Goal: Task Accomplishment & Management: Complete application form

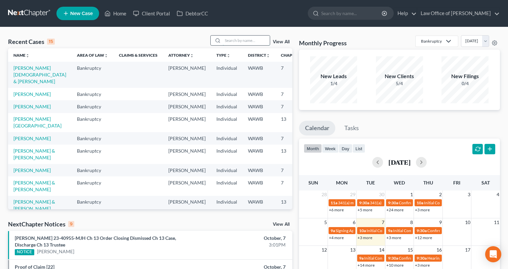
click at [231, 40] on input "search" at bounding box center [246, 41] width 47 height 10
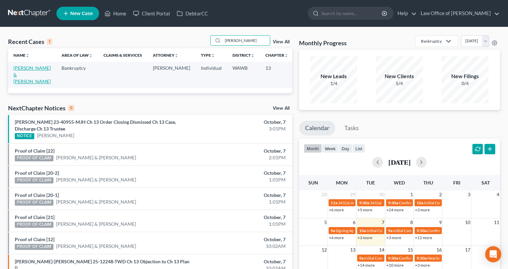
type input "ronquillo"
click at [27, 73] on link "[PERSON_NAME] & [PERSON_NAME]" at bounding box center [31, 74] width 37 height 19
select select "6"
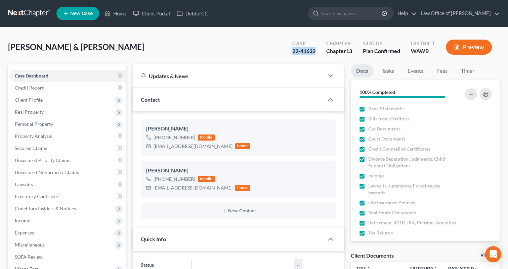
drag, startPoint x: 317, startPoint y: 53, endPoint x: 289, endPoint y: 54, distance: 28.2
click at [289, 54] on div "Case 22-41632" at bounding box center [304, 48] width 34 height 20
copy div "22-41632"
click at [28, 14] on link at bounding box center [29, 13] width 43 height 12
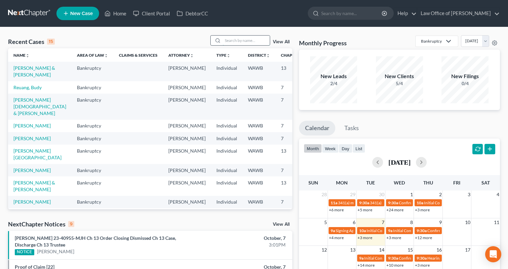
click at [241, 40] on input "search" at bounding box center [246, 41] width 47 height 10
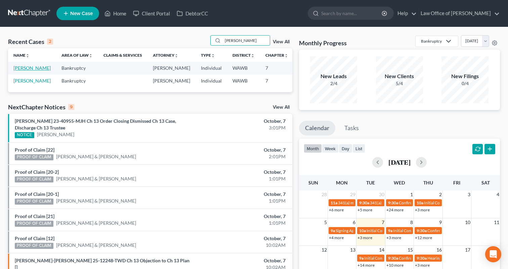
type input "[PERSON_NAME]"
click at [24, 71] on link "[PERSON_NAME]" at bounding box center [31, 68] width 37 height 6
select select "6"
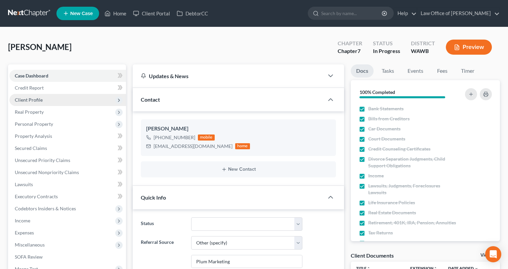
click at [80, 95] on span "Client Profile" at bounding box center [67, 100] width 117 height 12
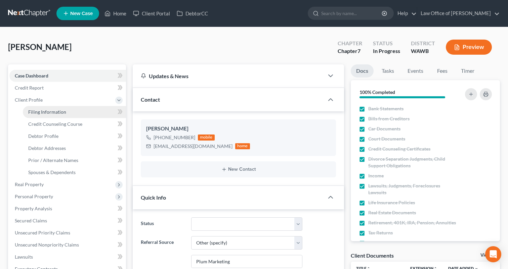
click at [79, 108] on link "Filing Information" at bounding box center [74, 112] width 103 height 12
select select "1"
select select "0"
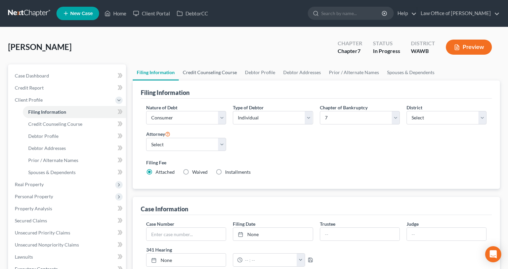
click at [212, 79] on link "Credit Counseling Course" at bounding box center [210, 72] width 62 height 16
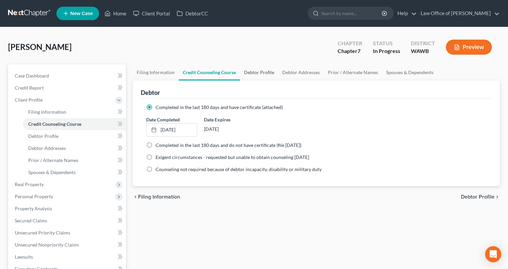
click at [259, 73] on link "Debtor Profile" at bounding box center [259, 72] width 38 height 16
select select "0"
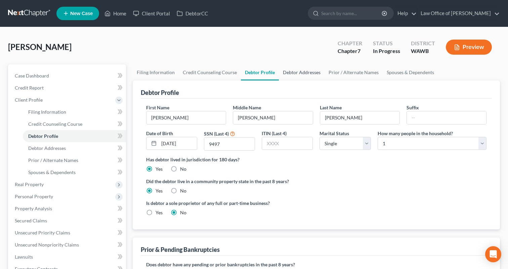
click at [298, 76] on link "Debtor Addresses" at bounding box center [302, 72] width 46 height 16
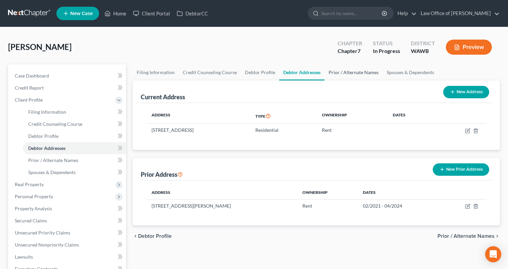
click at [338, 72] on link "Prior / Alternate Names" at bounding box center [353, 72] width 58 height 16
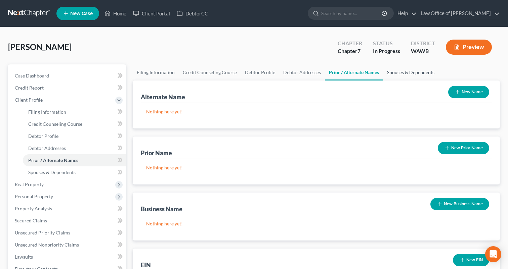
click at [407, 71] on link "Spouses & Dependents" at bounding box center [410, 72] width 55 height 16
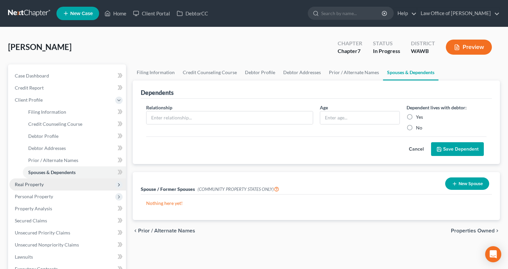
click at [78, 184] on span "Real Property" at bounding box center [67, 185] width 117 height 12
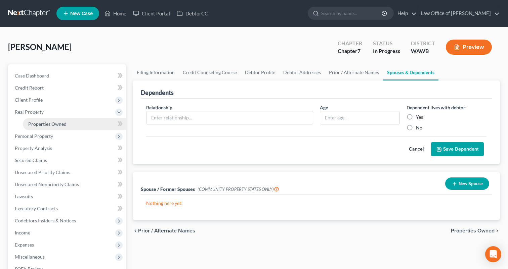
click at [63, 127] on link "Properties Owned" at bounding box center [74, 124] width 103 height 12
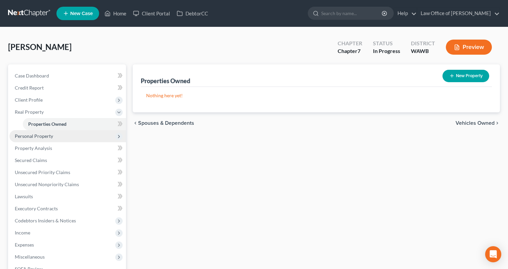
click at [55, 134] on span "Personal Property" at bounding box center [67, 136] width 117 height 12
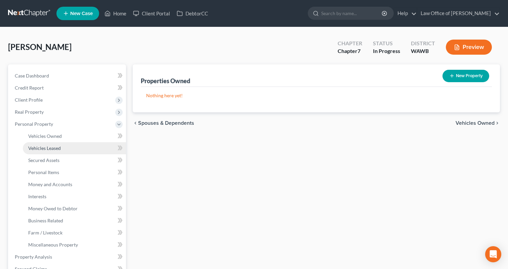
click at [55, 142] on link "Vehicles Leased" at bounding box center [74, 148] width 103 height 12
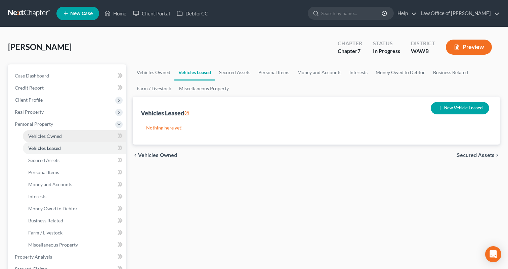
click at [55, 135] on span "Vehicles Owned" at bounding box center [45, 136] width 34 height 6
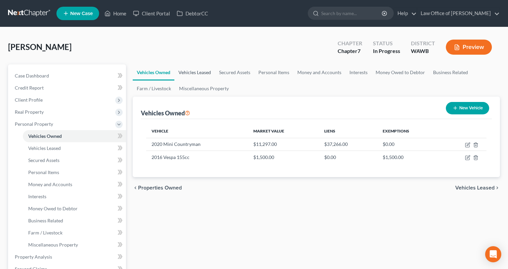
click at [189, 71] on link "Vehicles Leased" at bounding box center [194, 72] width 41 height 16
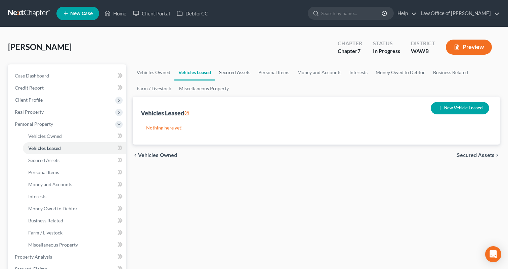
click at [230, 73] on link "Secured Assets" at bounding box center [234, 72] width 39 height 16
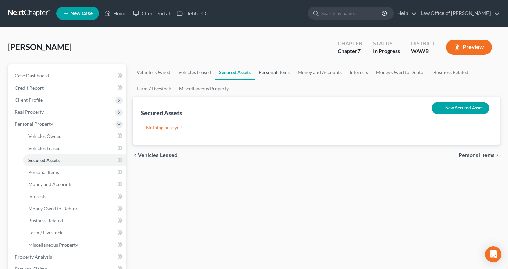
click at [267, 74] on link "Personal Items" at bounding box center [274, 72] width 39 height 16
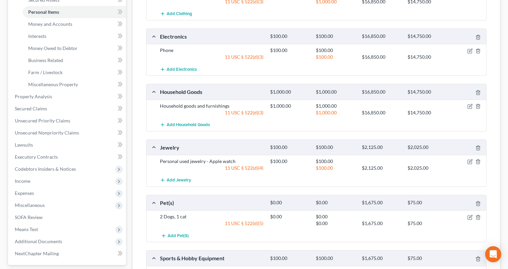
scroll to position [252, 0]
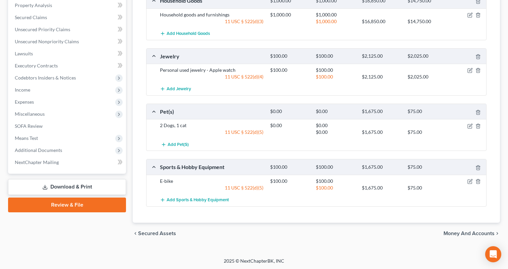
click at [467, 237] on div "chevron_left Secured Assets Money and Accounts chevron_right" at bounding box center [316, 233] width 367 height 21
click at [468, 234] on span "Money and Accounts" at bounding box center [468, 233] width 51 height 5
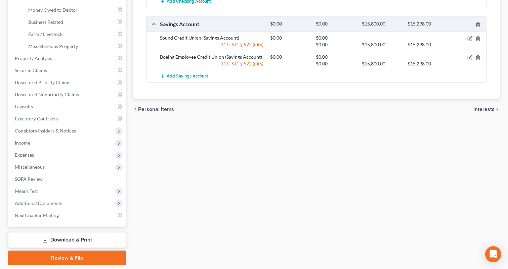
scroll to position [220, 0]
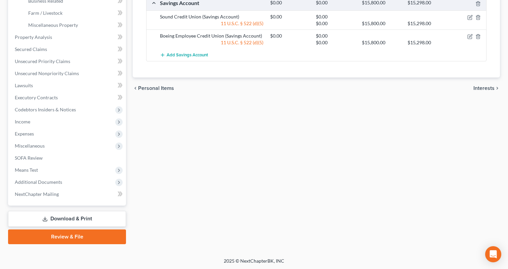
click at [485, 90] on span "Interests" at bounding box center [483, 88] width 21 height 5
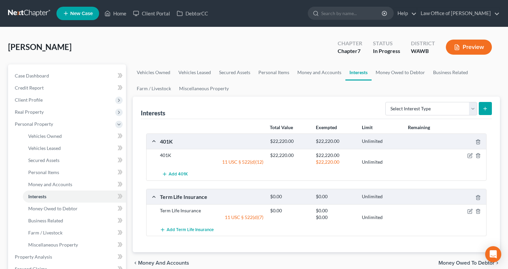
scroll to position [4, 0]
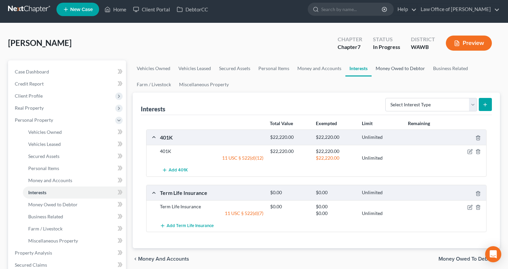
click at [382, 64] on link "Money Owed to Debtor" at bounding box center [399, 68] width 57 height 16
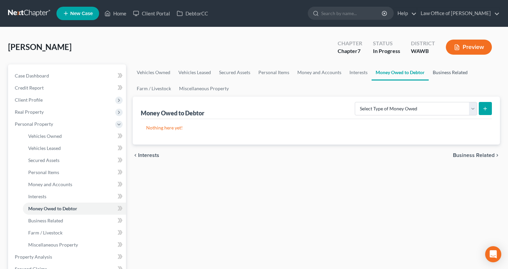
click at [440, 75] on link "Business Related" at bounding box center [449, 72] width 43 height 16
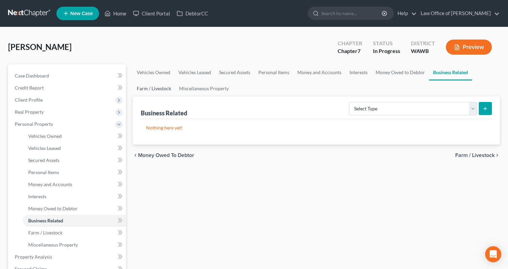
click at [161, 92] on link "Farm / Livestock" at bounding box center [154, 89] width 42 height 16
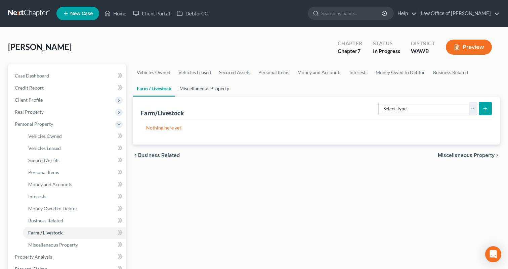
click at [200, 91] on link "Miscellaneous Property" at bounding box center [204, 89] width 58 height 16
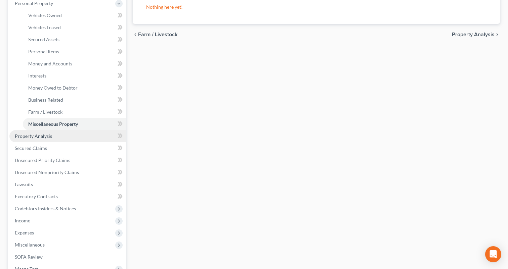
click at [80, 135] on link "Property Analysis" at bounding box center [67, 136] width 117 height 12
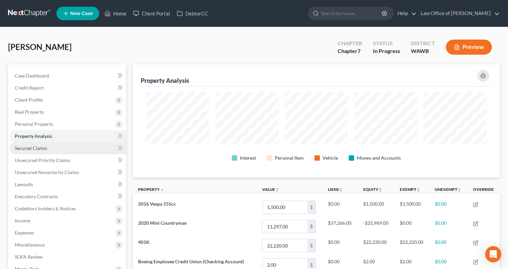
click at [69, 148] on link "Secured Claims" at bounding box center [67, 148] width 117 height 12
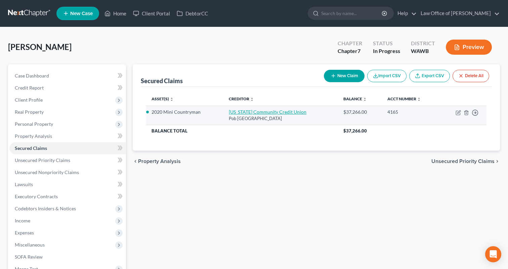
click at [263, 113] on link "[US_STATE] Community Credit Union" at bounding box center [268, 112] width 78 height 6
select select "38"
select select "4"
select select "0"
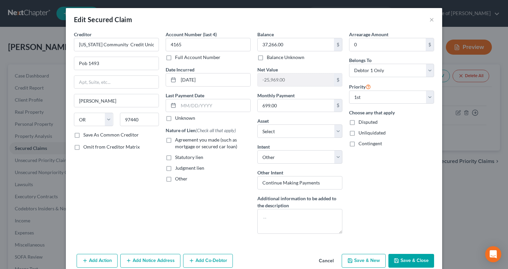
click at [175, 141] on label "Agreement you made (such as mortgage or secured car loan)" at bounding box center [213, 143] width 76 height 13
click at [178, 141] on input "Agreement you made (such as mortgage or secured car loan)" at bounding box center [180, 139] width 4 height 4
checkbox input "true"
click at [411, 261] on button "Save & Close" at bounding box center [411, 261] width 46 height 14
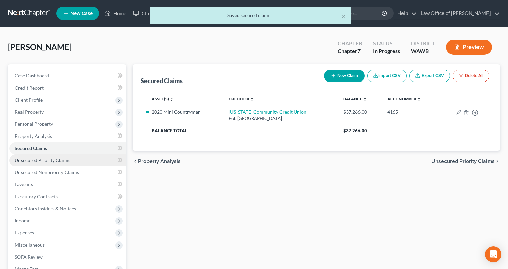
click at [82, 159] on link "Unsecured Priority Claims" at bounding box center [67, 160] width 117 height 12
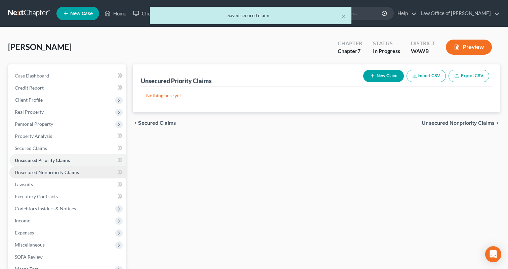
click at [79, 168] on link "Unsecured Nonpriority Claims" at bounding box center [67, 173] width 117 height 12
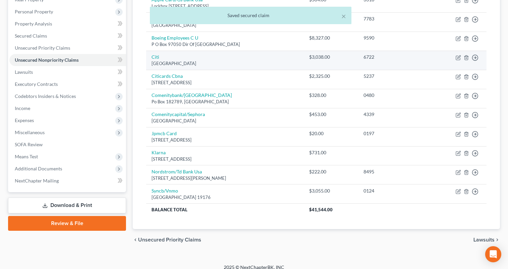
scroll to position [119, 0]
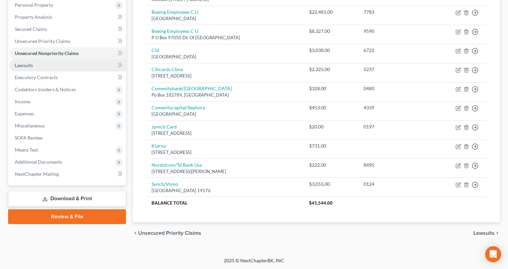
click at [45, 65] on link "Lawsuits" at bounding box center [67, 65] width 117 height 12
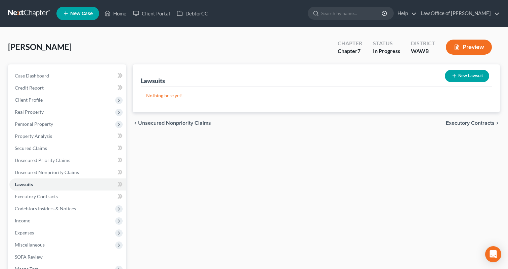
click at [488, 126] on span "Executory Contracts" at bounding box center [470, 123] width 49 height 5
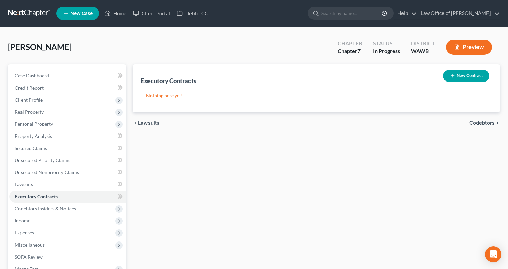
click at [486, 122] on span "Codebtors" at bounding box center [481, 123] width 25 height 5
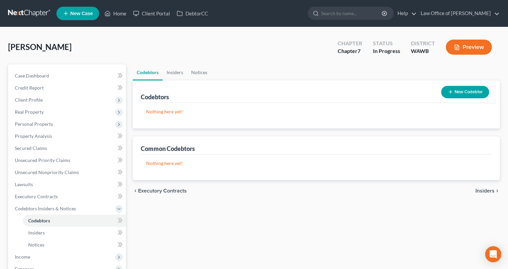
click at [485, 190] on span "Insiders" at bounding box center [484, 190] width 19 height 5
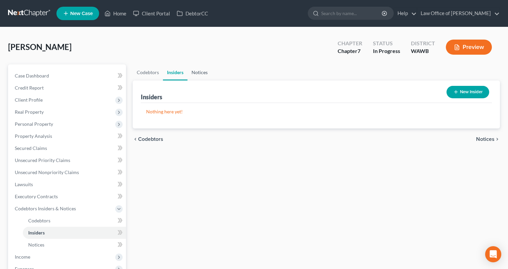
click at [197, 75] on link "Notices" at bounding box center [199, 72] width 24 height 16
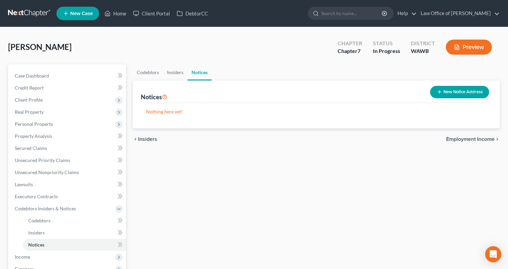
click at [471, 138] on span "Employment Income" at bounding box center [470, 139] width 48 height 5
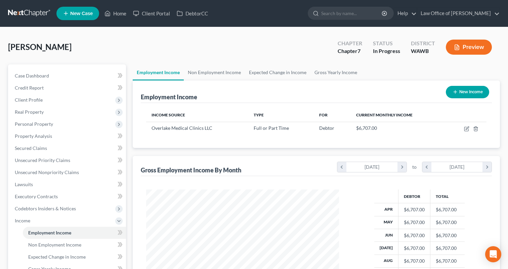
scroll to position [120, 206]
click at [207, 76] on link "Non Employment Income" at bounding box center [214, 72] width 61 height 16
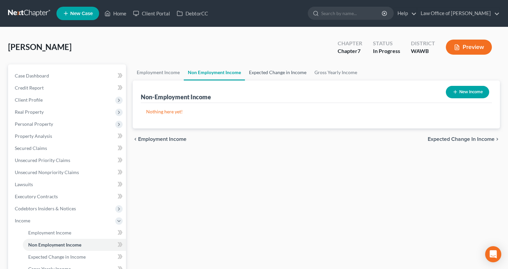
click at [260, 74] on link "Expected Change in Income" at bounding box center [277, 72] width 65 height 16
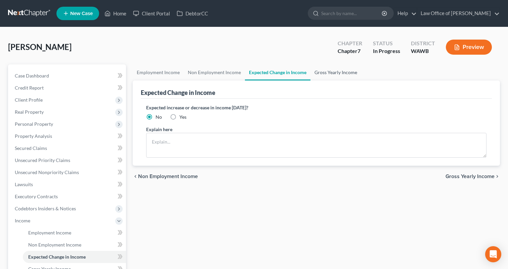
click at [324, 76] on link "Gross Yearly Income" at bounding box center [335, 72] width 51 height 16
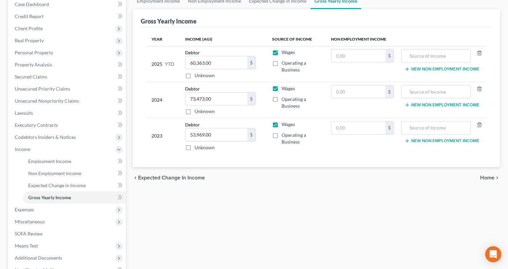
scroll to position [147, 0]
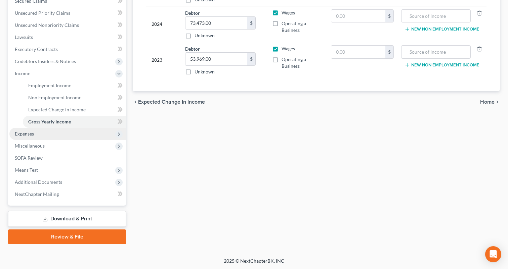
click at [84, 135] on span "Expenses" at bounding box center [67, 134] width 117 height 12
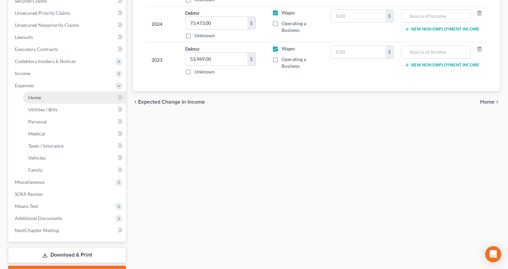
click at [88, 102] on link "Home" at bounding box center [74, 98] width 103 height 12
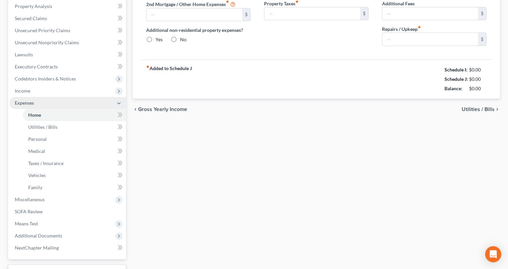
type input "2,300.00"
type input "0.00"
radio input "true"
type input "0.00"
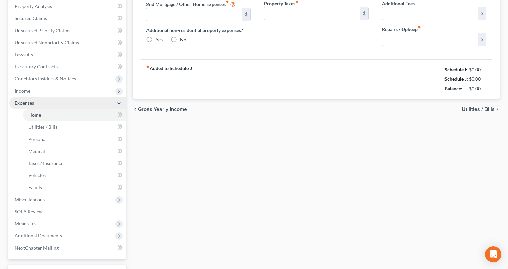
type input "0.00"
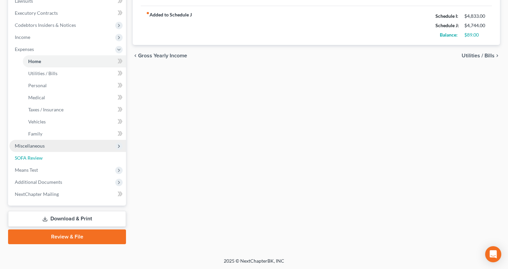
drag, startPoint x: 57, startPoint y: 155, endPoint x: 49, endPoint y: 147, distance: 11.2
click at [48, 145] on span "Miscellaneous" at bounding box center [67, 146] width 117 height 12
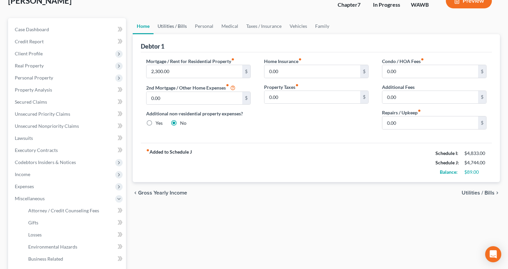
click at [177, 27] on link "Utilities / Bills" at bounding box center [171, 26] width 37 height 16
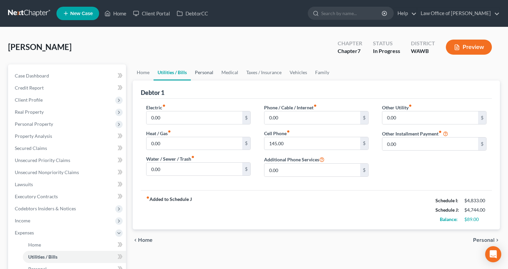
click at [207, 71] on link "Personal" at bounding box center [204, 72] width 27 height 16
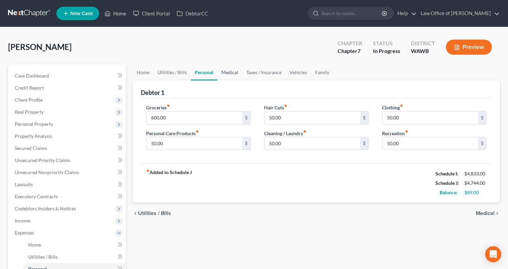
click at [229, 75] on link "Medical" at bounding box center [229, 72] width 25 height 16
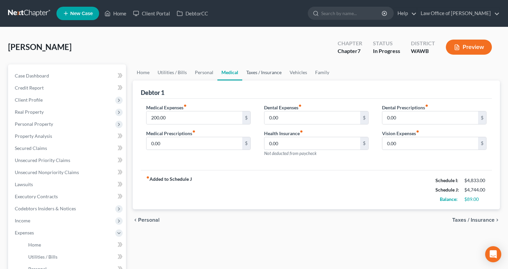
click at [252, 79] on link "Taxes / Insurance" at bounding box center [263, 72] width 43 height 16
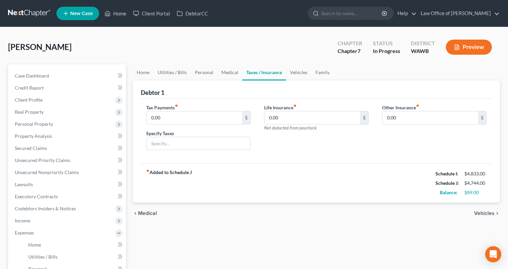
click at [252, 77] on link "Taxes / Insurance" at bounding box center [264, 72] width 44 height 16
click at [294, 77] on link "Vehicles" at bounding box center [299, 72] width 26 height 16
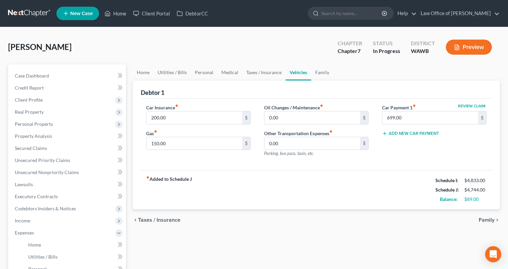
click at [293, 77] on link "Vehicles" at bounding box center [298, 72] width 26 height 16
click at [321, 77] on link "Family" at bounding box center [322, 72] width 22 height 16
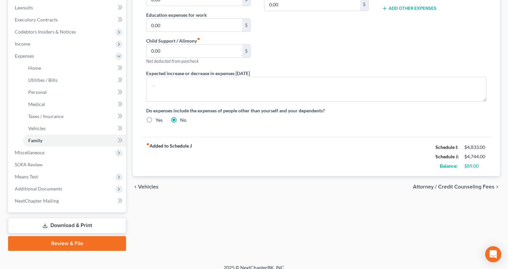
scroll to position [184, 0]
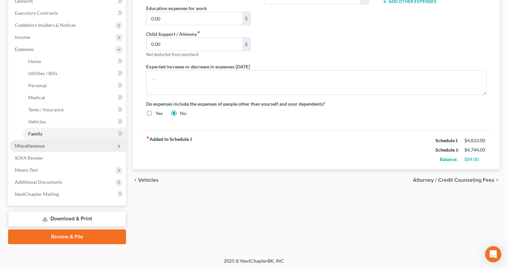
click at [76, 146] on span "Miscellaneous" at bounding box center [67, 146] width 117 height 12
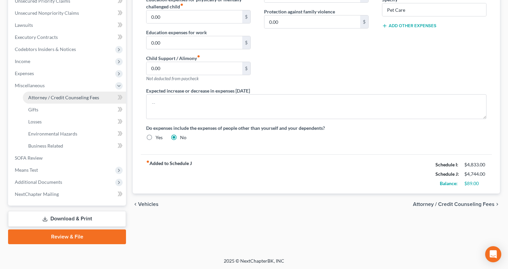
click at [84, 97] on span "Attorney / Credit Counseling Fees" at bounding box center [63, 98] width 71 height 6
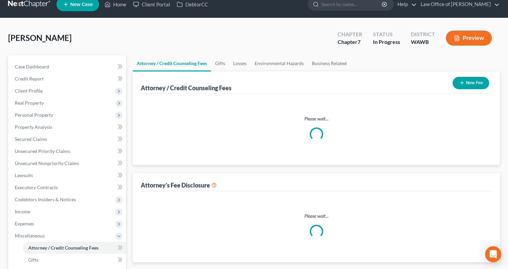
select select "0"
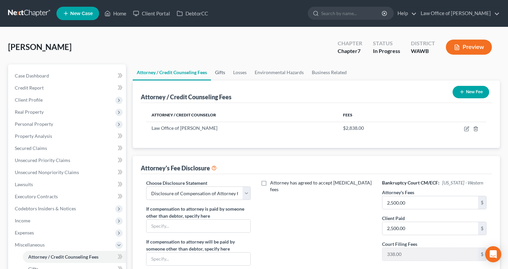
click at [221, 73] on link "Gifts" at bounding box center [220, 72] width 18 height 16
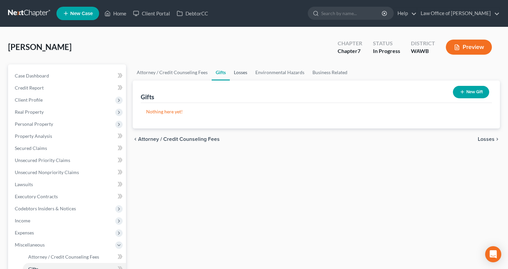
click at [241, 72] on link "Losses" at bounding box center [240, 72] width 21 height 16
click at [270, 76] on link "Environmental Hazards" at bounding box center [279, 72] width 57 height 16
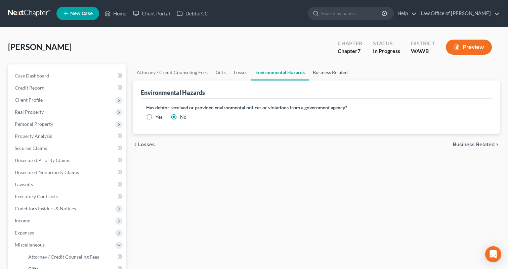
click at [320, 75] on link "Business Related" at bounding box center [330, 72] width 43 height 16
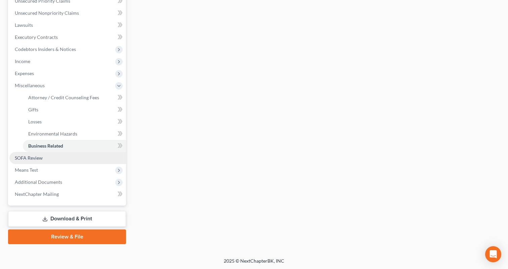
click at [77, 156] on link "SOFA Review" at bounding box center [67, 158] width 117 height 12
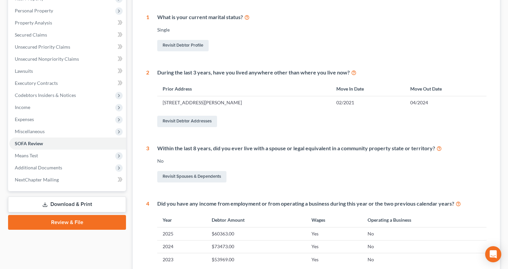
scroll to position [54, 0]
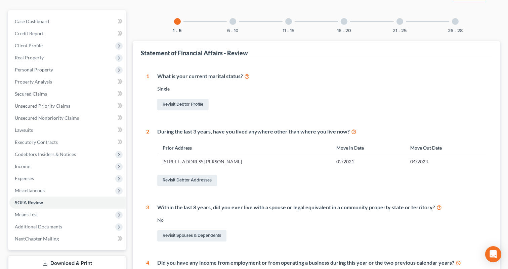
click at [232, 19] on div at bounding box center [232, 21] width 7 height 7
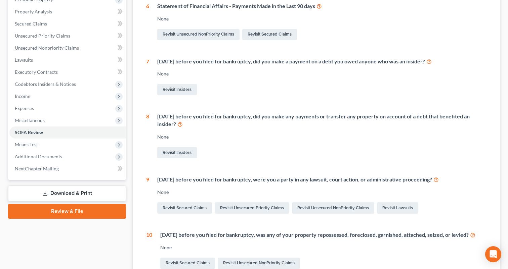
scroll to position [17, 0]
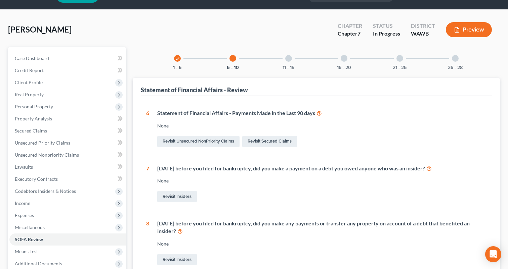
click at [288, 57] on div at bounding box center [288, 58] width 7 height 7
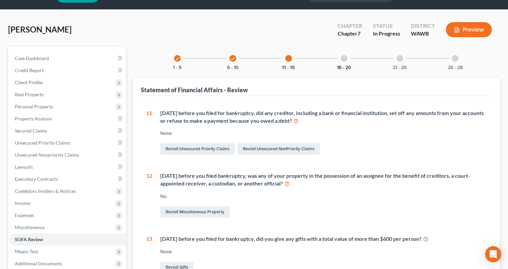
click at [346, 66] on button "16 - 20" at bounding box center [344, 67] width 14 height 5
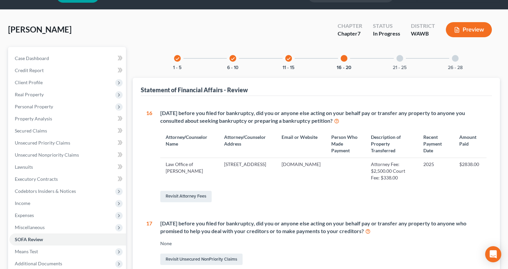
click at [404, 59] on div "21 - 25" at bounding box center [399, 58] width 23 height 23
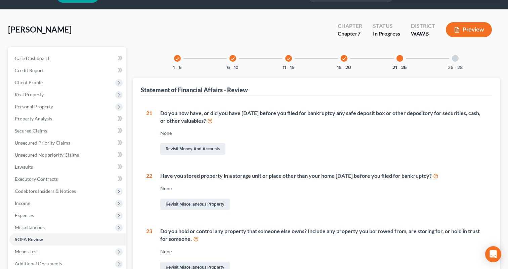
click at [456, 64] on div "26 - 28" at bounding box center [455, 58] width 23 height 23
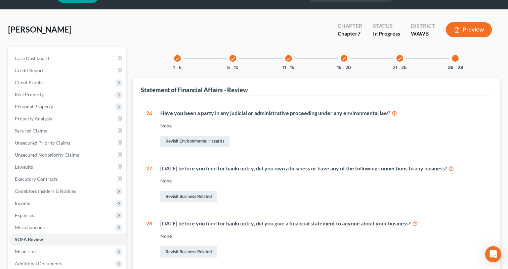
scroll to position [99, 0]
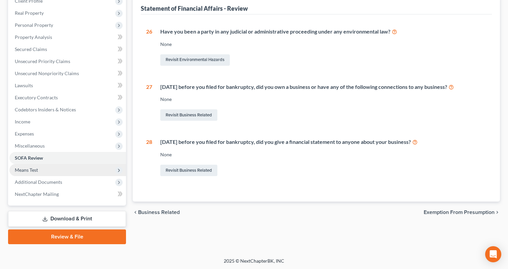
click at [68, 169] on span "Means Test" at bounding box center [67, 170] width 117 height 12
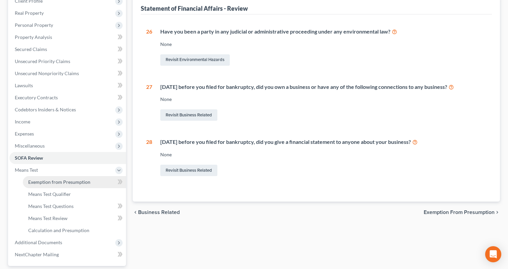
click at [104, 180] on link "Exemption from Presumption" at bounding box center [74, 182] width 103 height 12
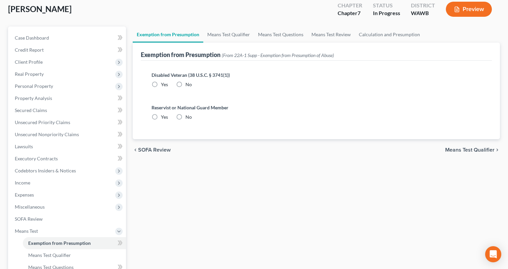
radio input "true"
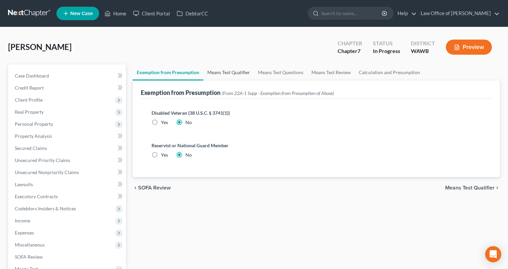
click at [225, 72] on link "Means Test Qualifier" at bounding box center [228, 72] width 51 height 16
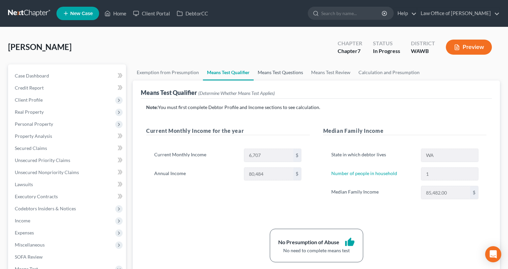
click at [286, 77] on link "Means Test Questions" at bounding box center [280, 72] width 53 height 16
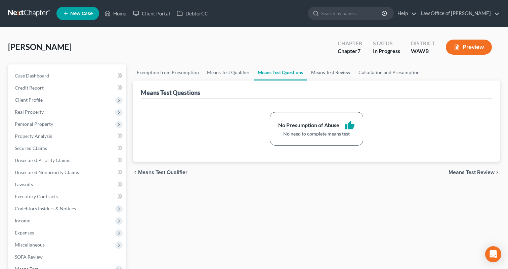
click at [327, 76] on link "Means Test Review" at bounding box center [330, 72] width 47 height 16
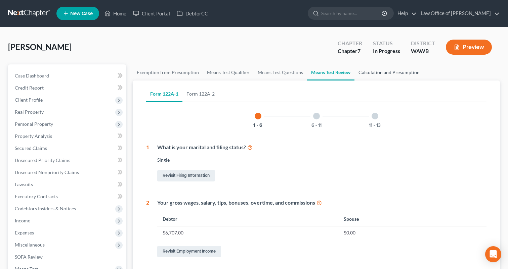
click at [381, 72] on link "Calculation and Presumption" at bounding box center [388, 72] width 69 height 16
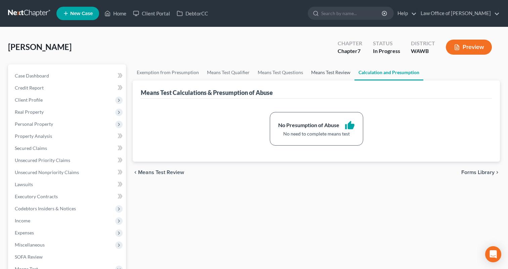
click at [328, 75] on link "Means Test Review" at bounding box center [330, 72] width 47 height 16
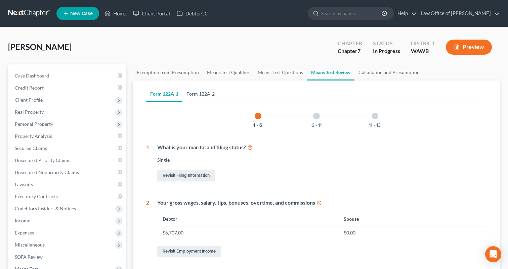
click at [192, 96] on link "Form 122A-2" at bounding box center [200, 94] width 36 height 16
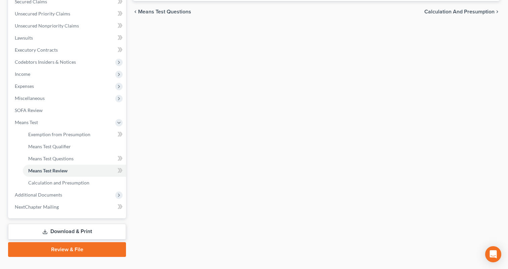
scroll to position [159, 0]
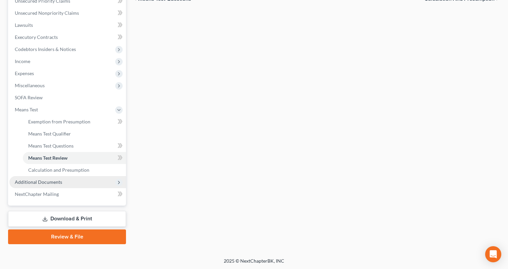
click at [67, 179] on span "Additional Documents" at bounding box center [67, 182] width 117 height 12
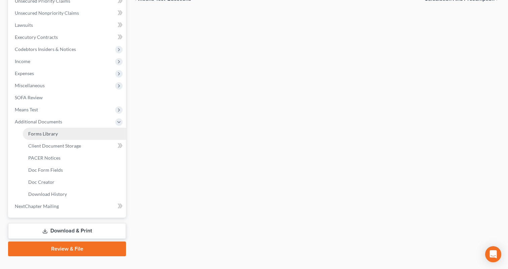
click at [80, 135] on link "Forms Library" at bounding box center [74, 134] width 103 height 12
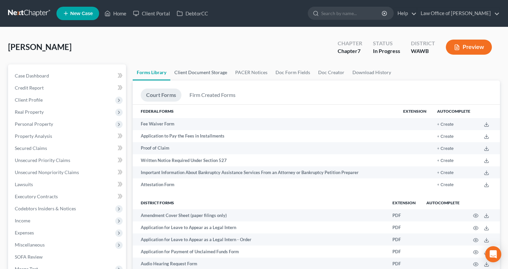
click at [212, 73] on link "Client Document Storage" at bounding box center [200, 72] width 61 height 16
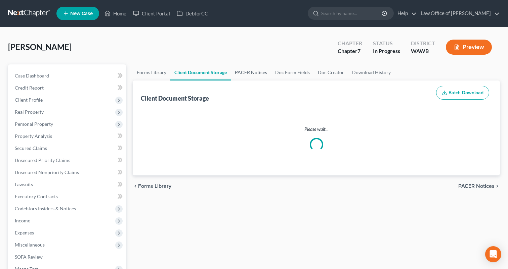
select select "0"
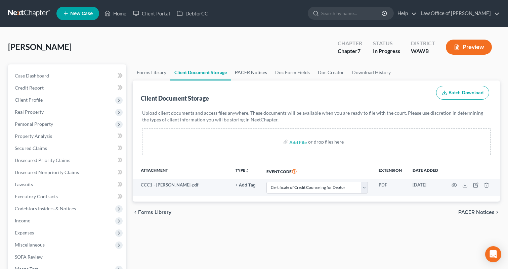
click at [244, 74] on link "PACER Notices" at bounding box center [251, 72] width 40 height 16
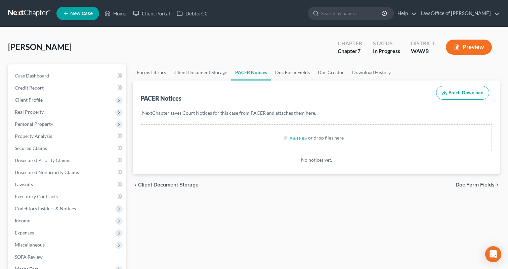
click at [276, 73] on link "Doc Form Fields" at bounding box center [292, 72] width 43 height 16
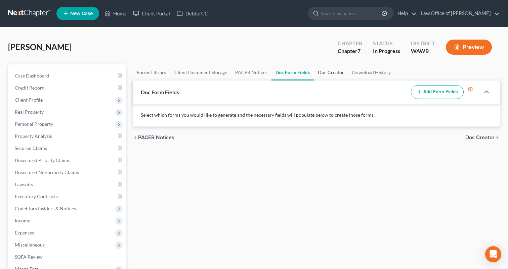
click at [319, 74] on link "Doc Creator" at bounding box center [331, 72] width 34 height 16
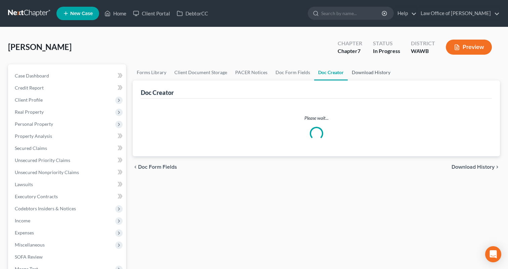
click at [368, 74] on link "Download History" at bounding box center [371, 72] width 47 height 16
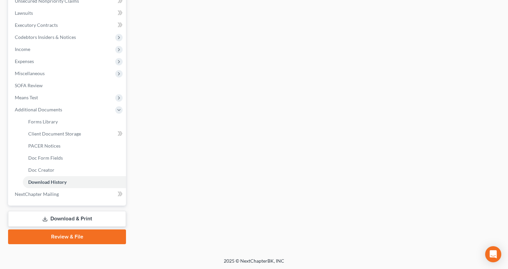
click at [87, 213] on link "Download & Print" at bounding box center [67, 219] width 118 height 16
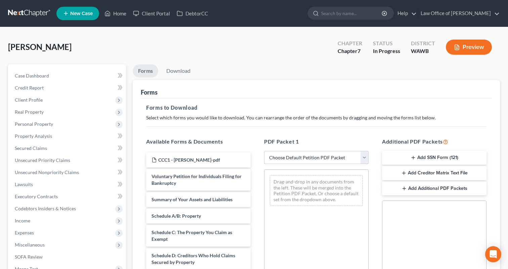
click at [306, 151] on select "Choose Default Petition PDF Packet Complete Bankruptcy Petition (all forms and …" at bounding box center [316, 157] width 104 height 13
select select "0"
click at [264, 151] on select "Choose Default Petition PDF Packet Complete Bankruptcy Petition (all forms and …" at bounding box center [316, 157] width 104 height 13
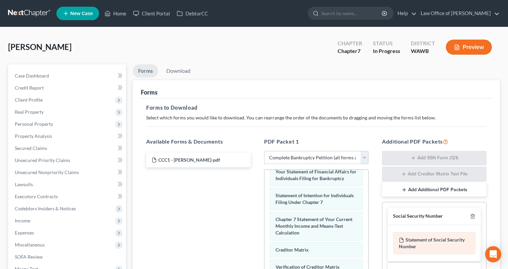
scroll to position [146, 0]
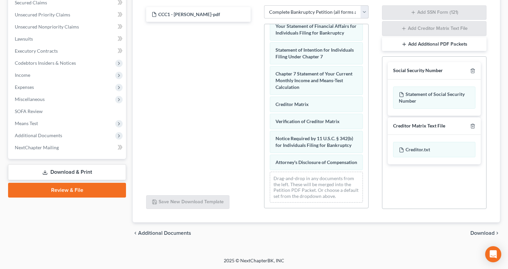
click at [488, 229] on div "chevron_left Additional Documents Download chevron_right" at bounding box center [316, 233] width 367 height 21
click at [481, 234] on span "Download" at bounding box center [482, 233] width 24 height 5
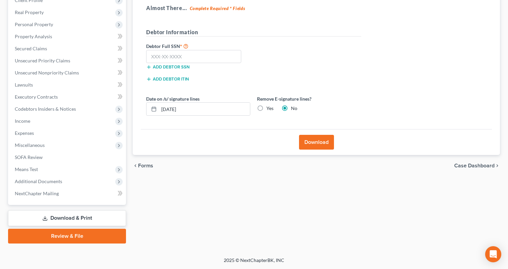
scroll to position [99, 0]
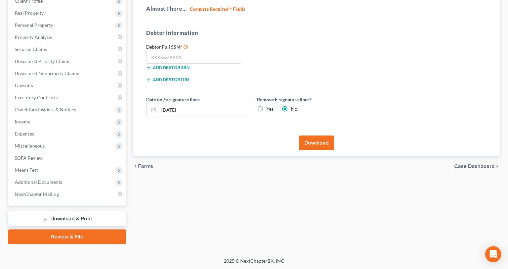
click at [266, 108] on label "Yes" at bounding box center [269, 109] width 7 height 7
click at [269, 108] on input "Yes" at bounding box center [271, 108] width 4 height 4
radio input "true"
radio input "false"
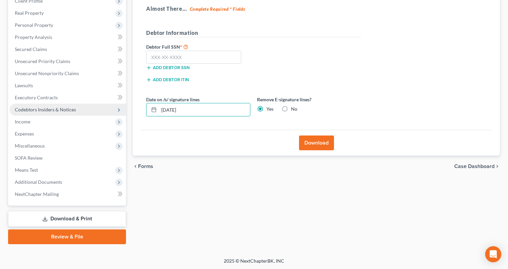
drag, startPoint x: 220, startPoint y: 110, endPoint x: 100, endPoint y: 108, distance: 119.5
click at [105, 110] on div "Petition Navigation Case Dashboard Payments Invoices Payments Payments Credit R…" at bounding box center [254, 104] width 498 height 279
click at [186, 64] on div "Add debtor SSN" at bounding box center [198, 67] width 111 height 7
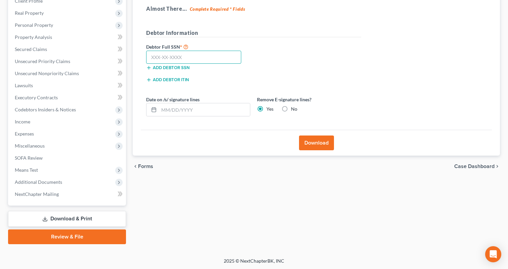
click at [185, 58] on input "text" at bounding box center [193, 57] width 95 height 13
click at [206, 61] on input "text" at bounding box center [193, 57] width 95 height 13
type input "539-19-9497"
click at [313, 147] on button "Download" at bounding box center [316, 143] width 35 height 15
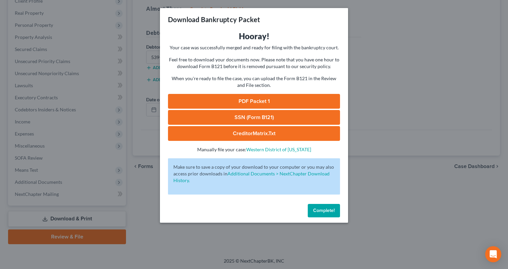
click at [214, 104] on link "PDF Packet 1" at bounding box center [254, 101] width 172 height 15
click at [245, 121] on link "SSN (Form B121)" at bounding box center [254, 117] width 172 height 15
click at [230, 136] on link "CreditorMatrix.txt" at bounding box center [254, 133] width 172 height 15
click at [329, 208] on button "Complete!" at bounding box center [324, 210] width 32 height 13
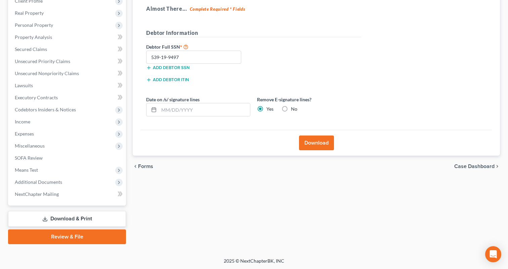
scroll to position [0, 0]
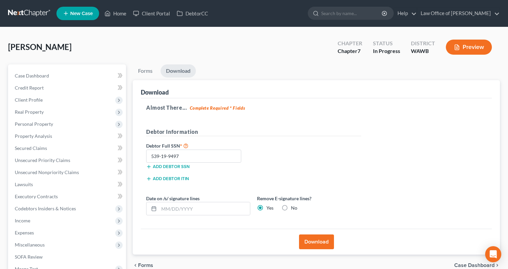
click at [34, 16] on link at bounding box center [29, 13] width 43 height 12
